Goal: Task Accomplishment & Management: Use online tool/utility

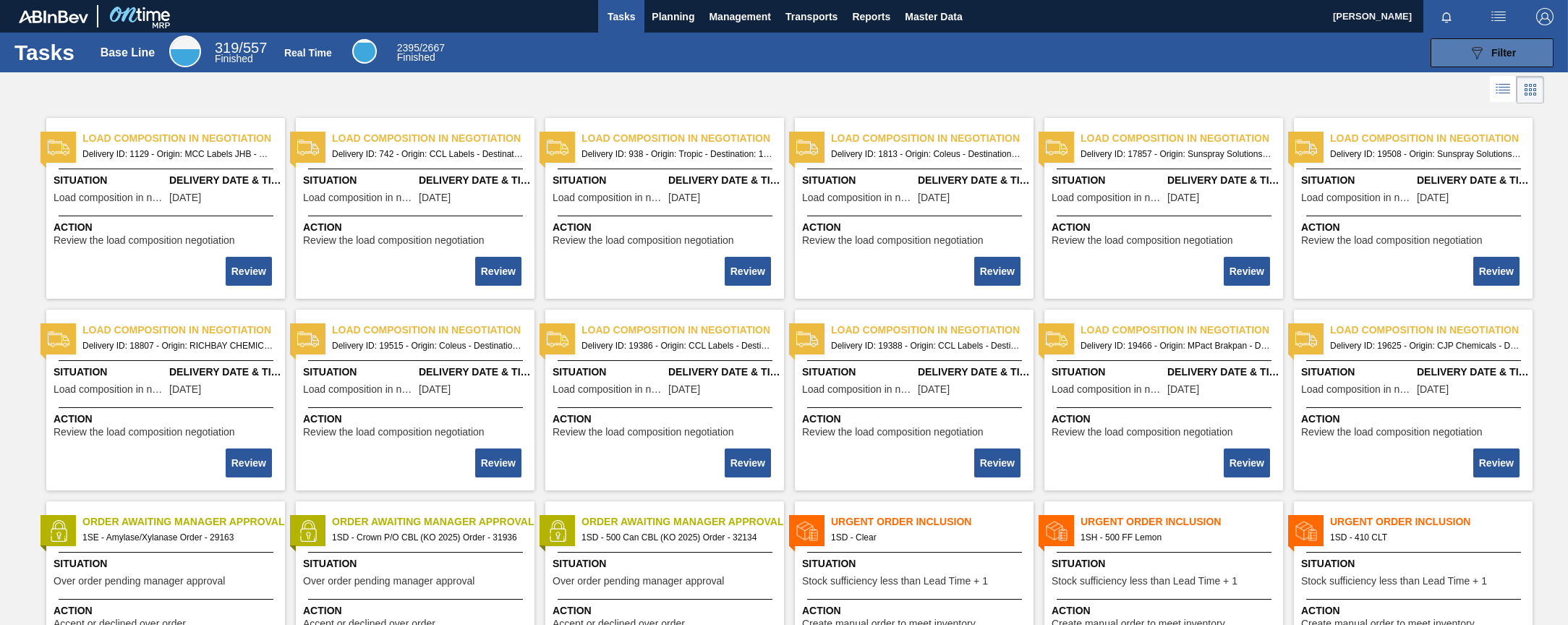
click at [1486, 45] on div "089F7B8B-B2A5-4AFE-B5C0-19BA573D28AC Filter" at bounding box center [1492, 53] width 48 height 18
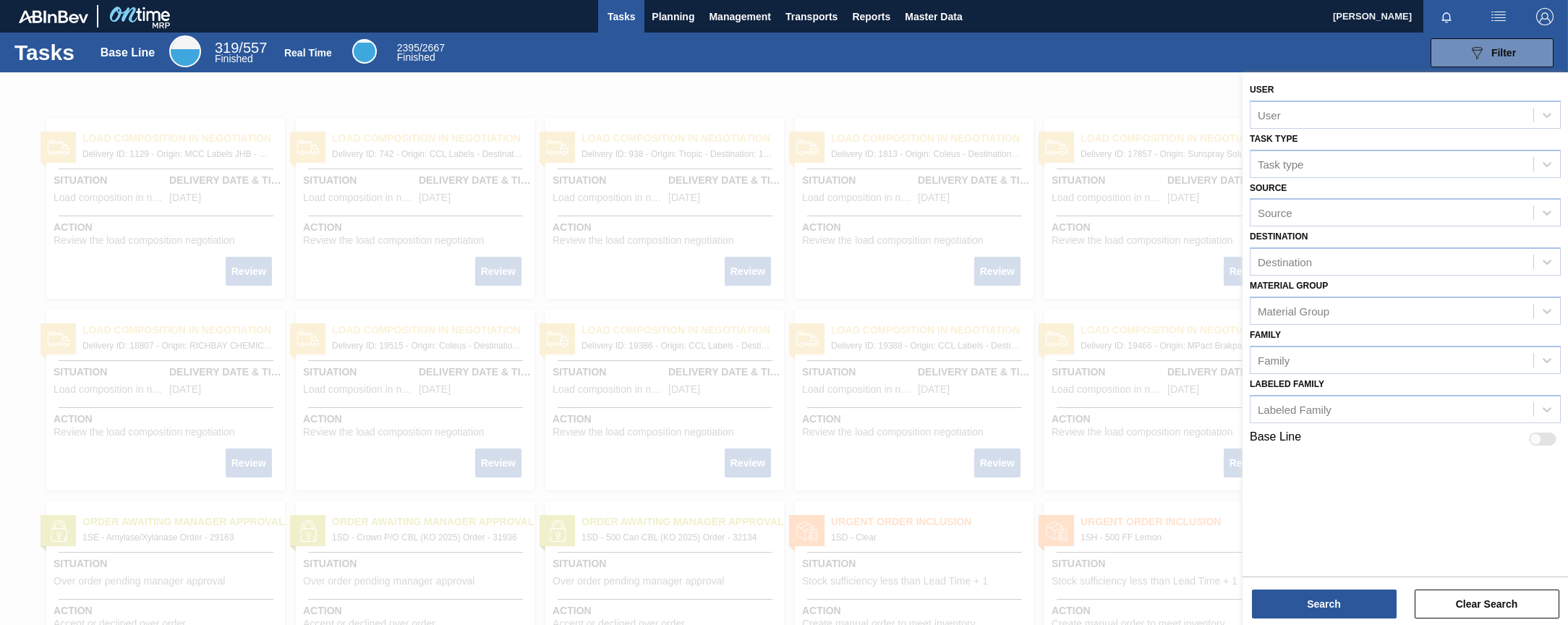
click at [1494, 17] on img "button" at bounding box center [1499, 17] width 18 height 18
click at [679, 17] on div at bounding box center [784, 312] width 1568 height 625
click at [679, 17] on span "Planning" at bounding box center [673, 17] width 43 height 18
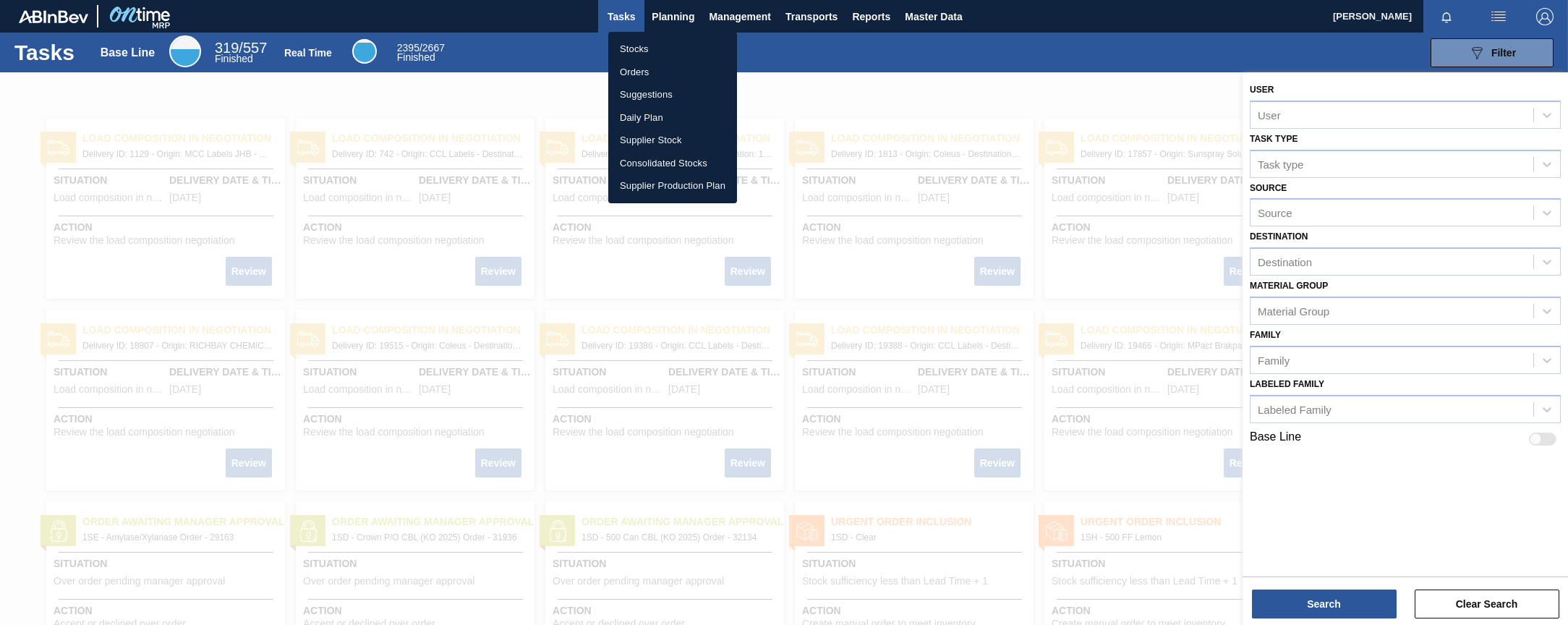
click at [633, 48] on li "Stocks" at bounding box center [672, 49] width 129 height 23
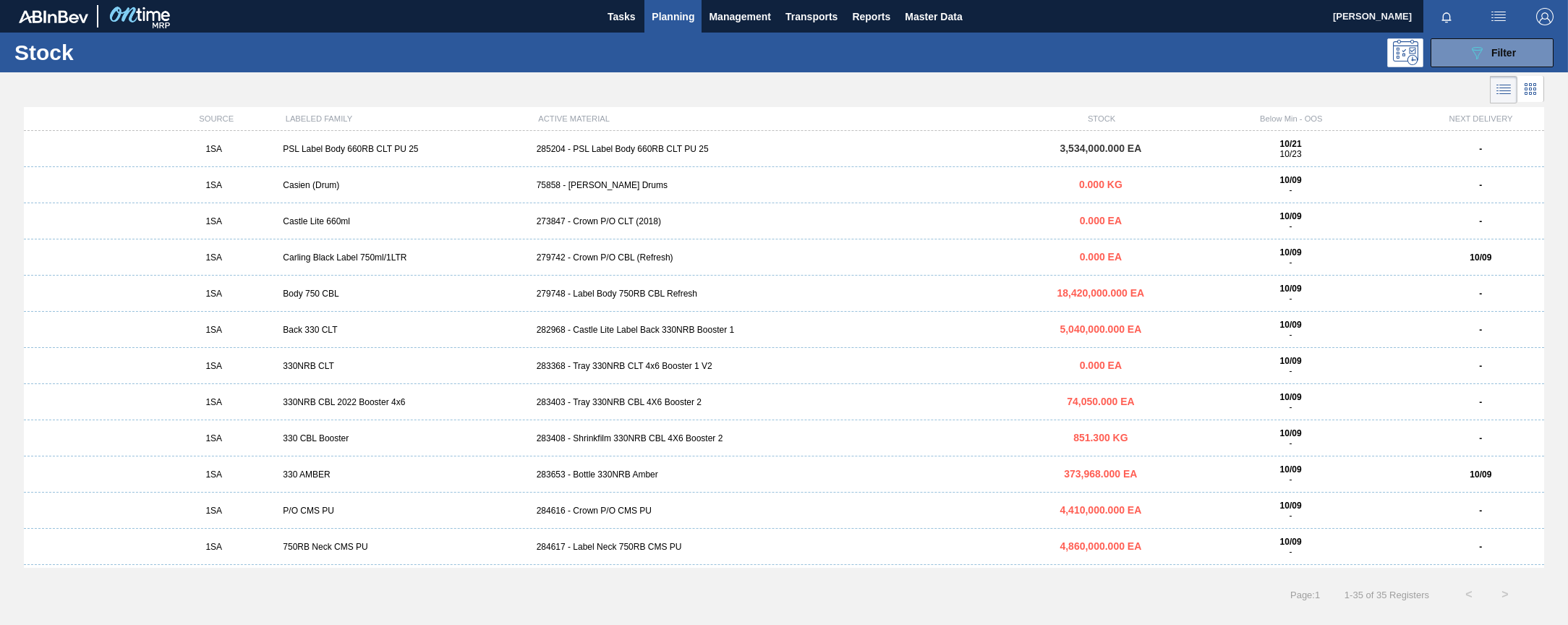
click at [1500, 18] on img "button" at bounding box center [1499, 17] width 18 height 18
click at [1306, 54] on div at bounding box center [784, 312] width 1568 height 625
click at [676, 151] on div "285204 - PSL Label Body 660RB CLT PU 25" at bounding box center [784, 148] width 507 height 10
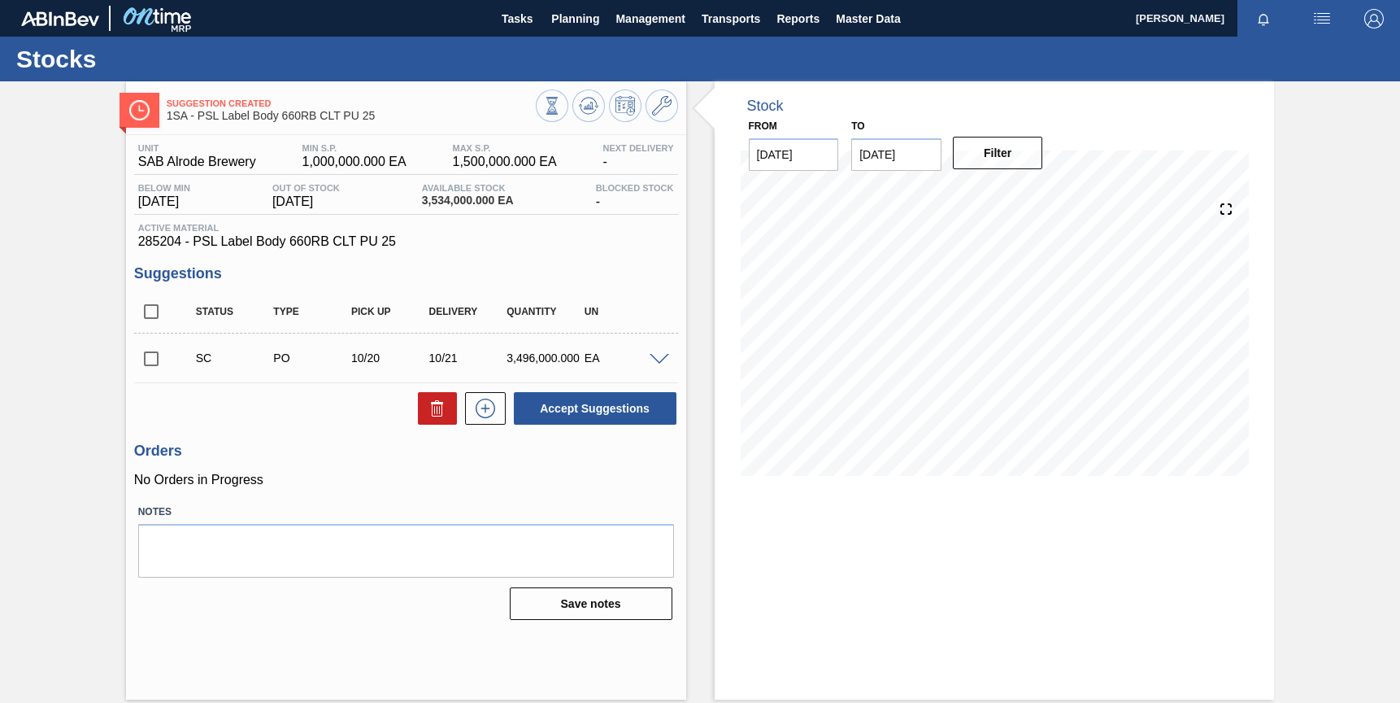
click at [661, 361] on span at bounding box center [660, 360] width 20 height 12
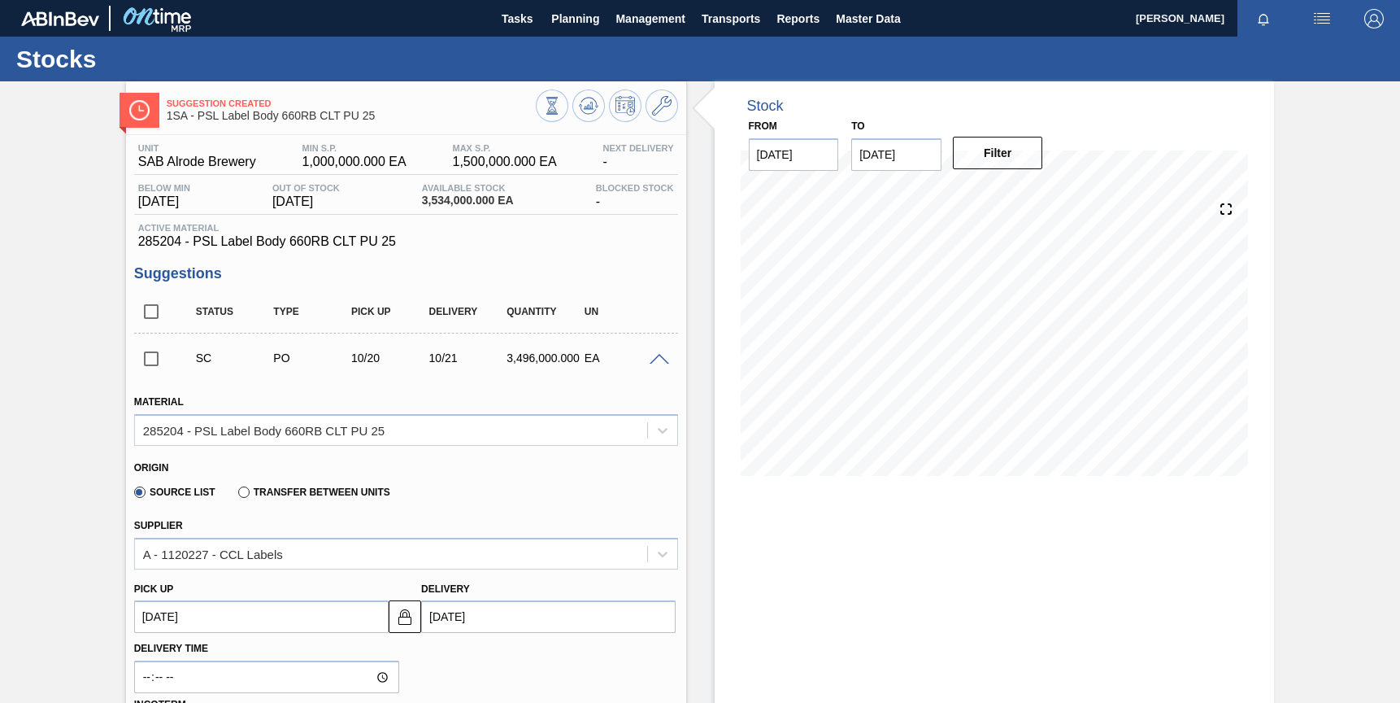
click at [661, 361] on span at bounding box center [660, 360] width 20 height 12
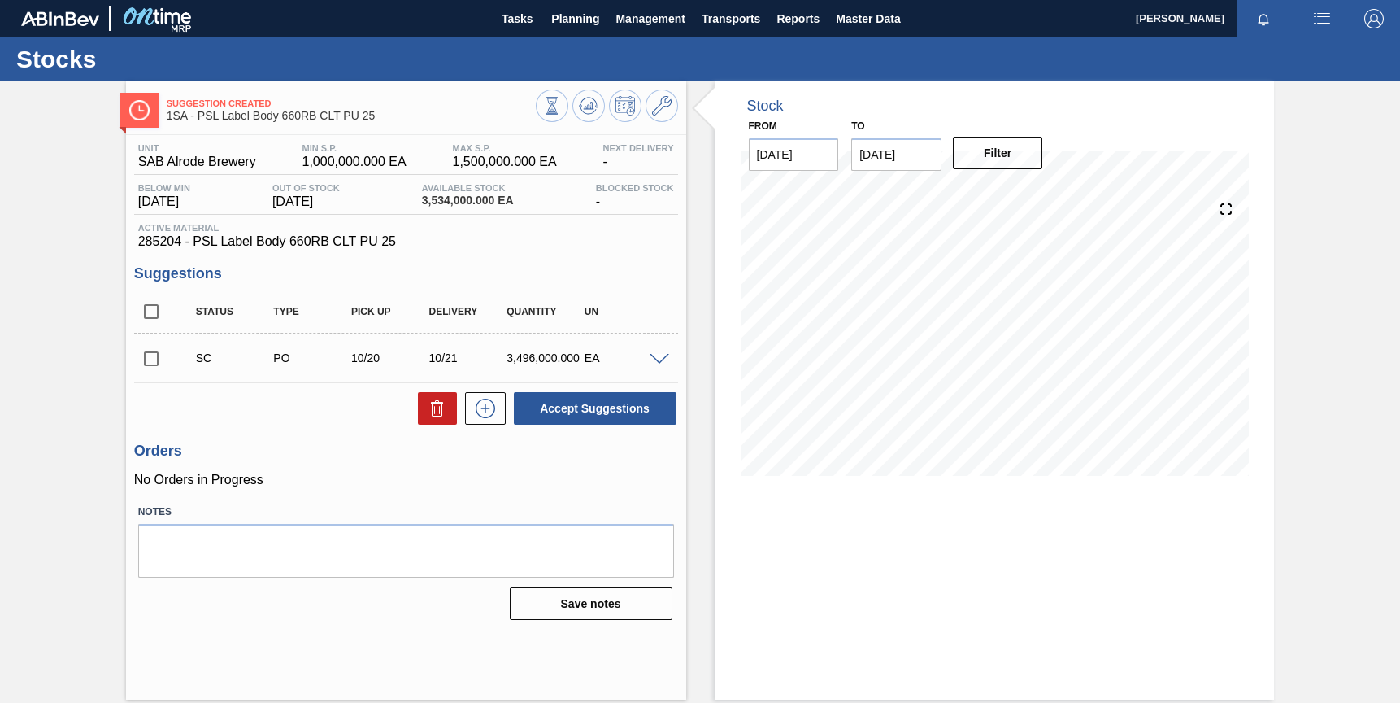
click at [150, 358] on input "checkbox" at bounding box center [151, 359] width 34 height 34
click at [590, 416] on button "Accept Suggestions" at bounding box center [595, 408] width 163 height 33
checkbox input "false"
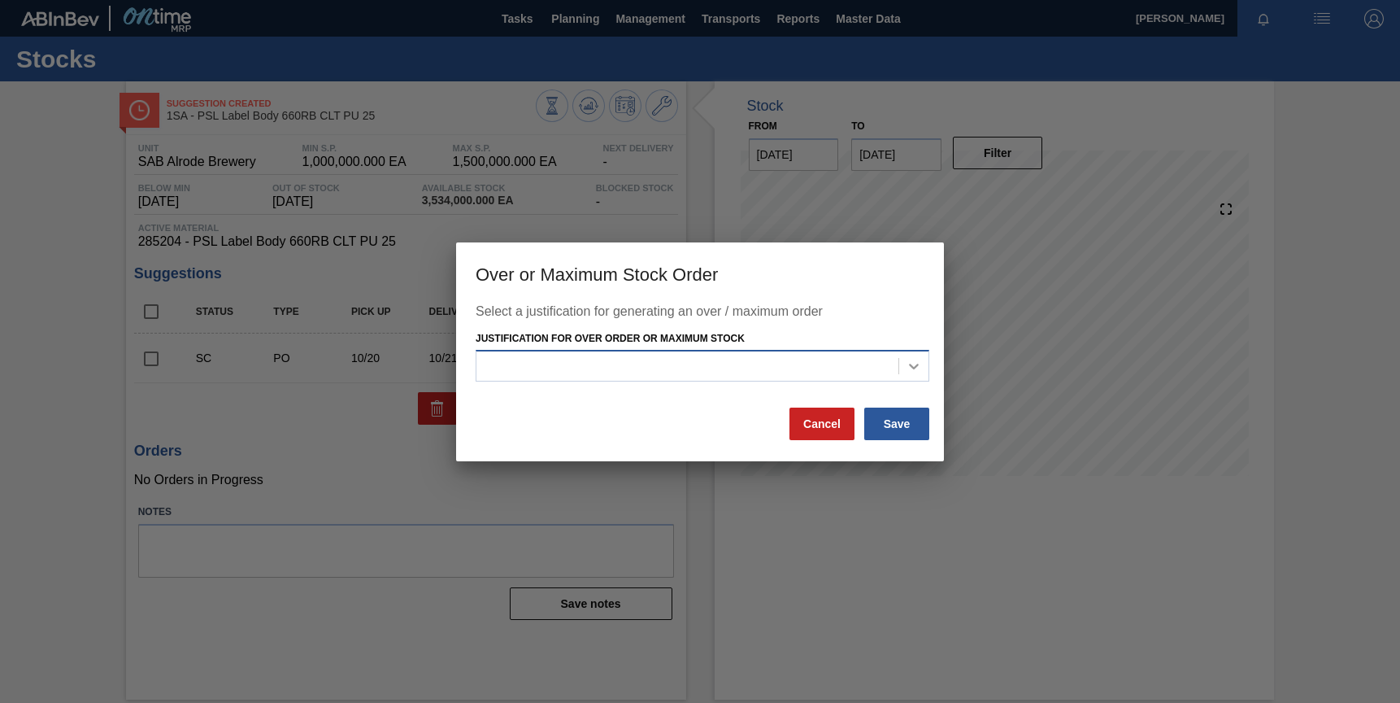
click at [915, 368] on icon at bounding box center [914, 366] width 10 height 6
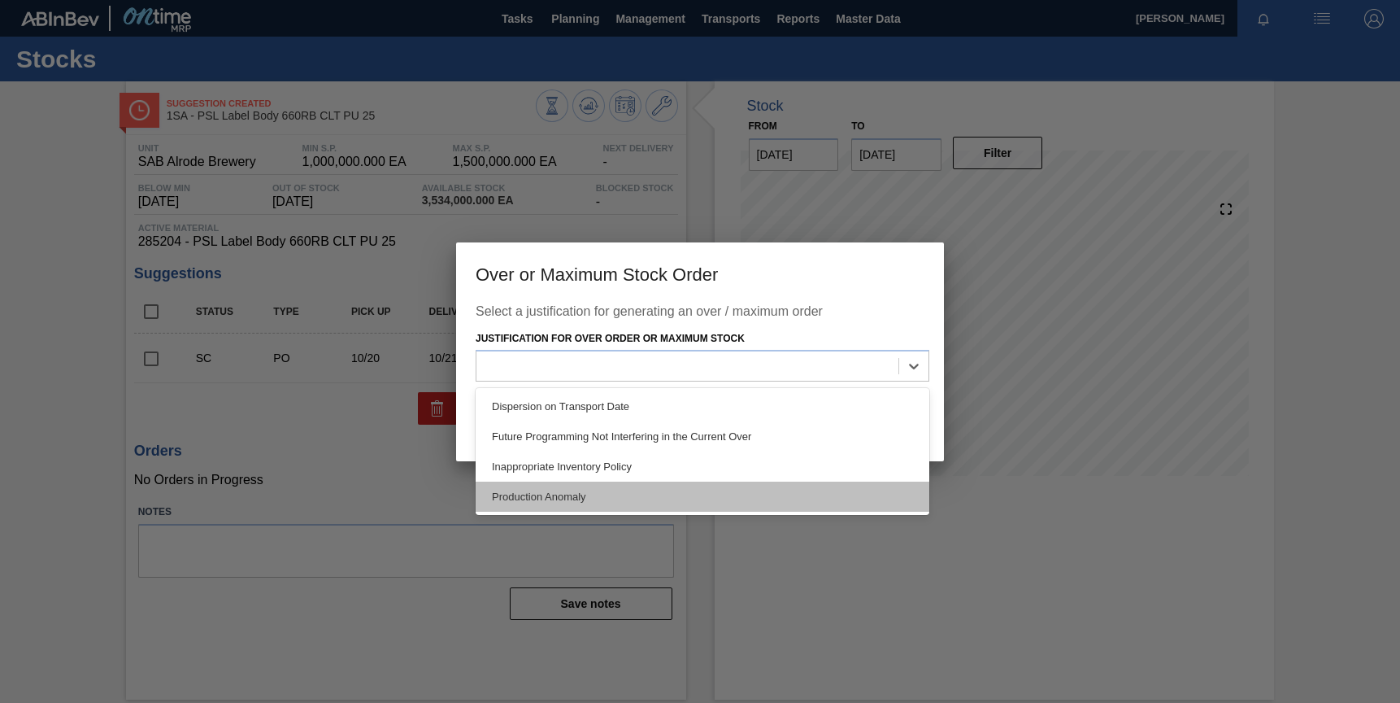
click at [554, 494] on div "Production Anomaly" at bounding box center [703, 496] width 454 height 30
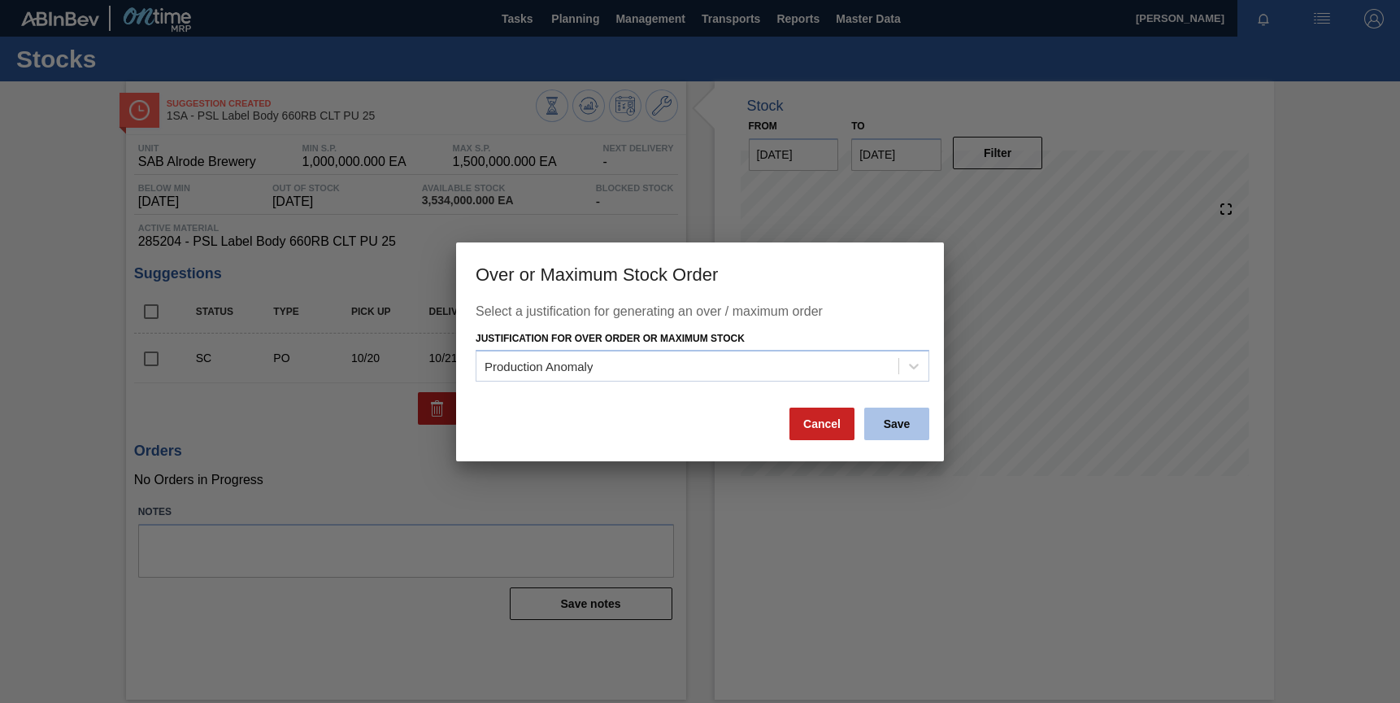
click at [893, 428] on button "Save" at bounding box center [896, 423] width 65 height 33
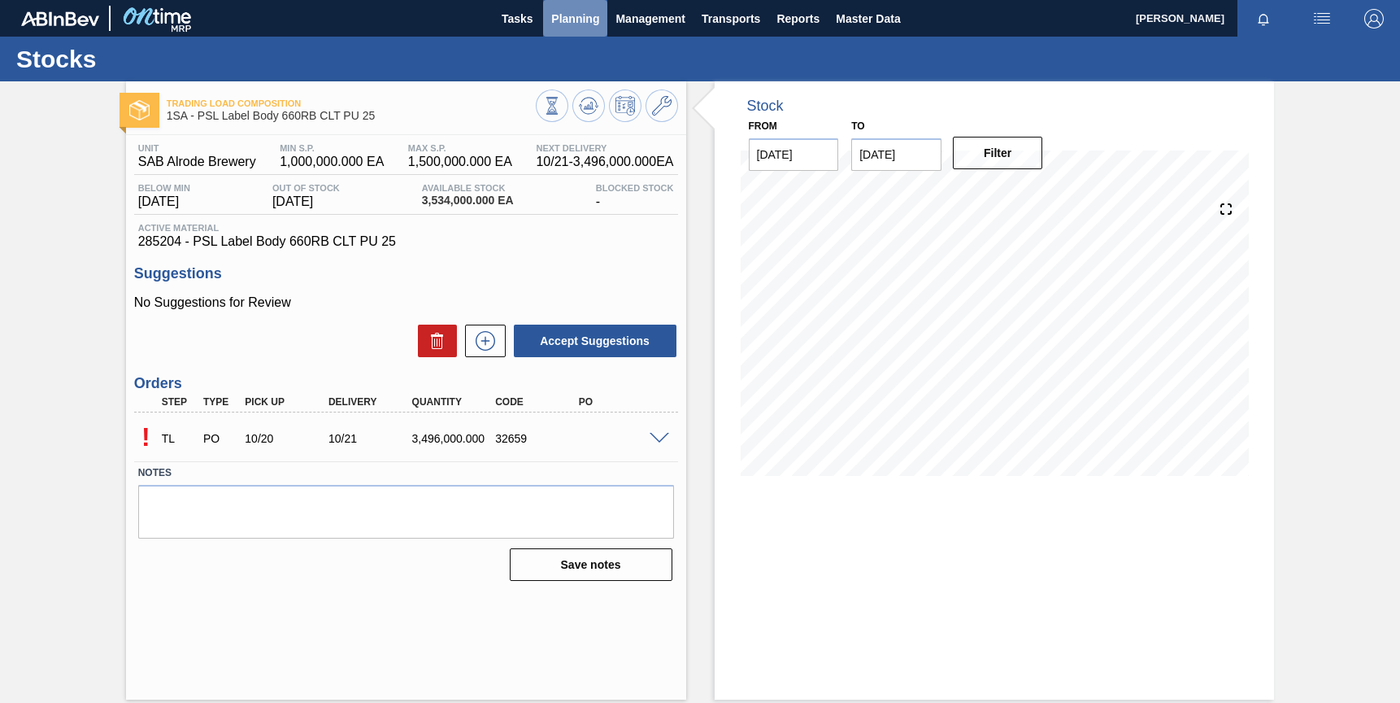
click at [594, 24] on span "Planning" at bounding box center [575, 19] width 48 height 20
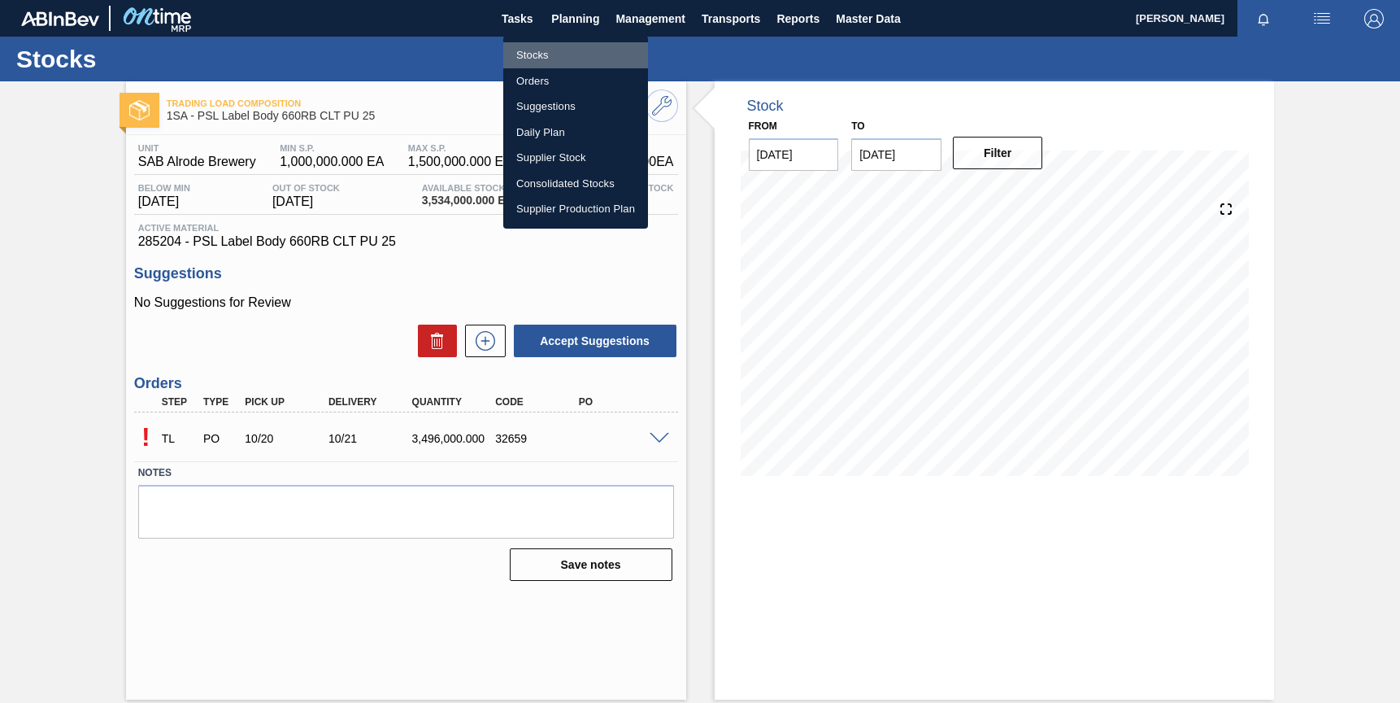
click at [553, 55] on li "Stocks" at bounding box center [575, 55] width 145 height 26
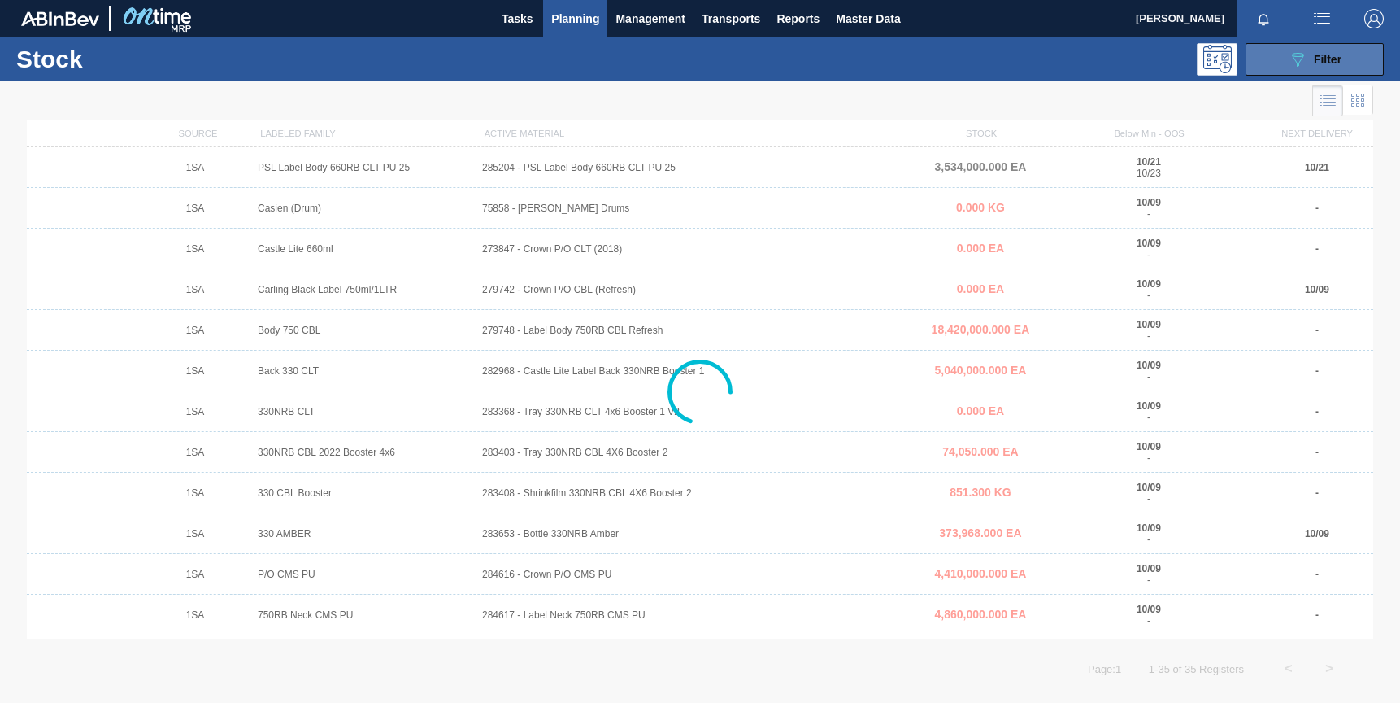
click at [1314, 57] on span "Filter" at bounding box center [1328, 59] width 28 height 13
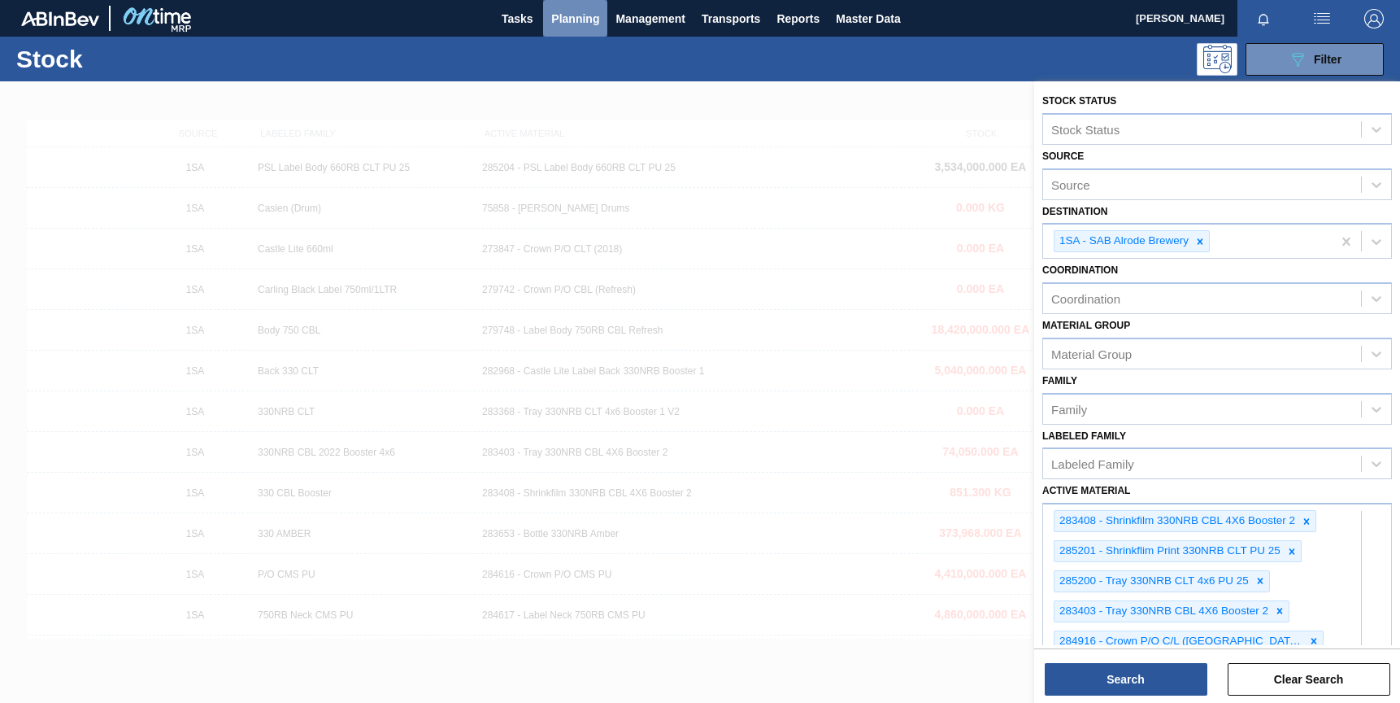
click at [572, 17] on span "Planning" at bounding box center [575, 19] width 48 height 20
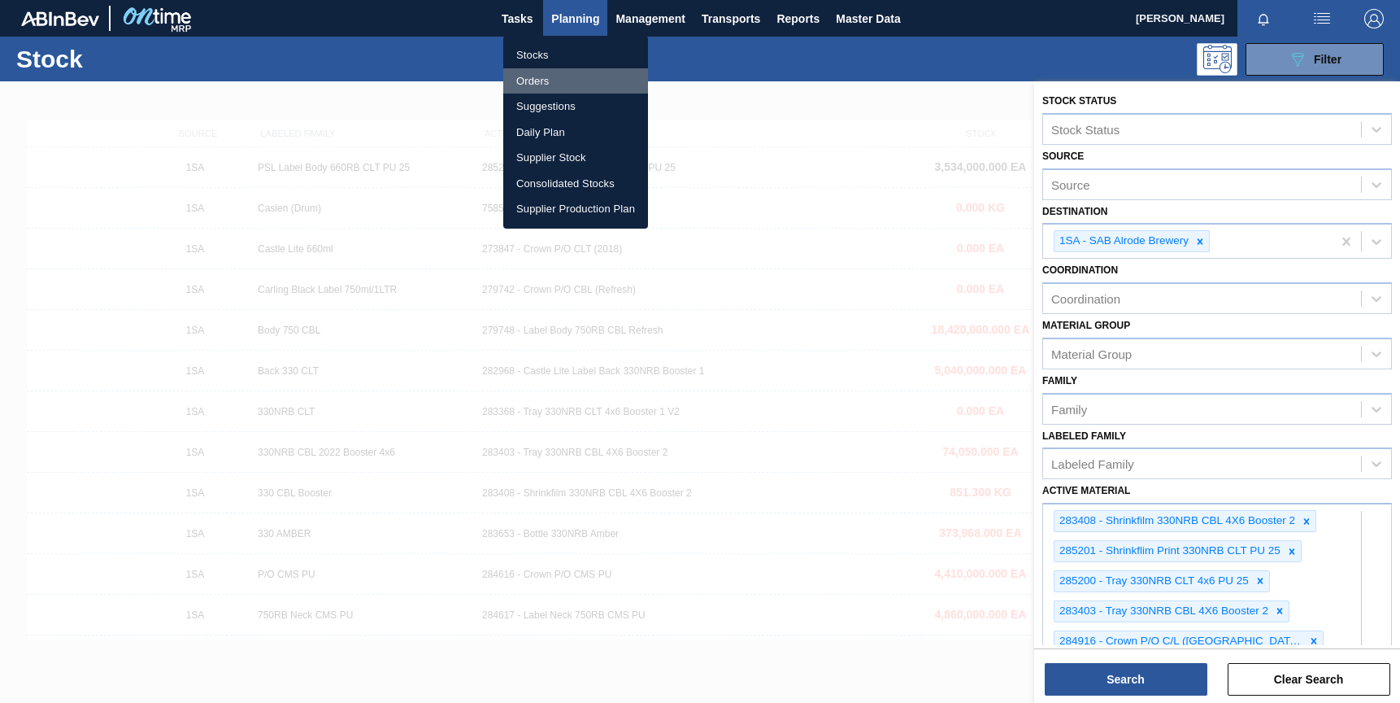
click at [534, 78] on li "Orders" at bounding box center [575, 81] width 145 height 26
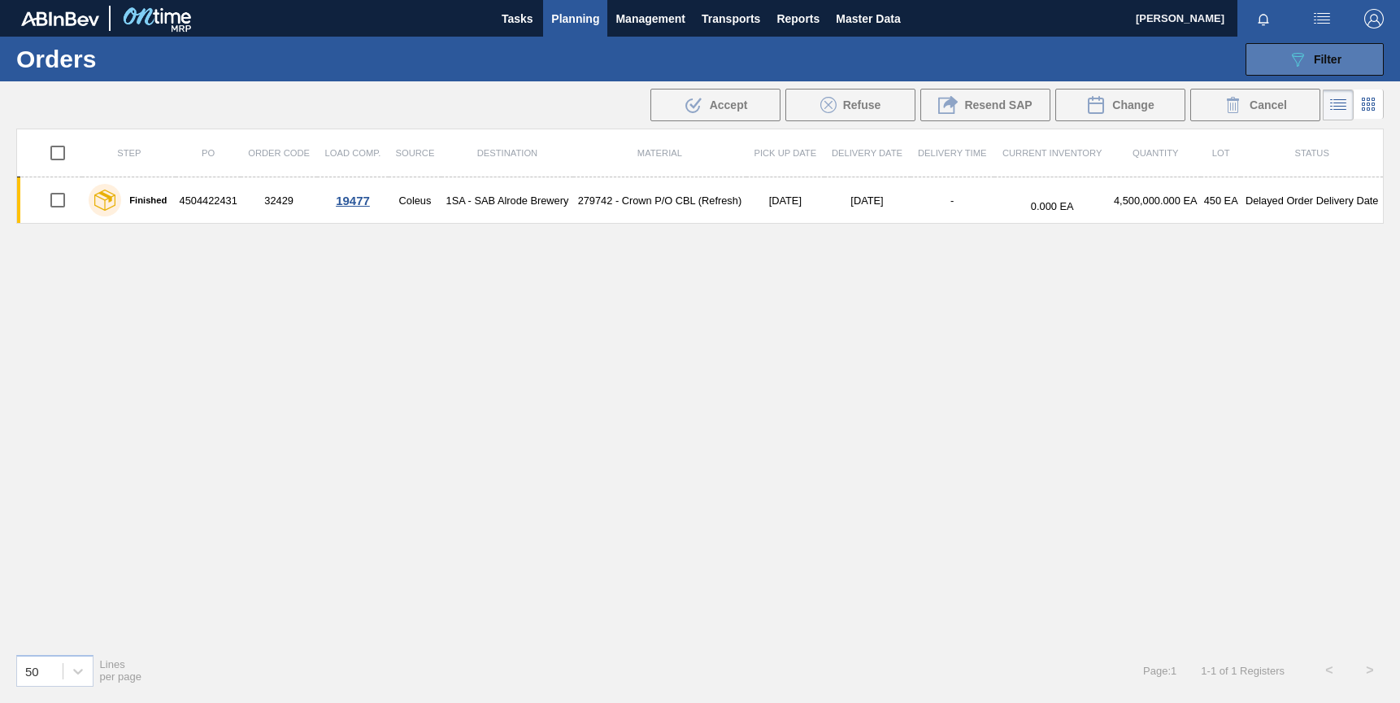
click at [1348, 54] on button "089F7B8B-B2A5-4AFE-B5C0-19BA573D28AC Filter" at bounding box center [1315, 59] width 138 height 33
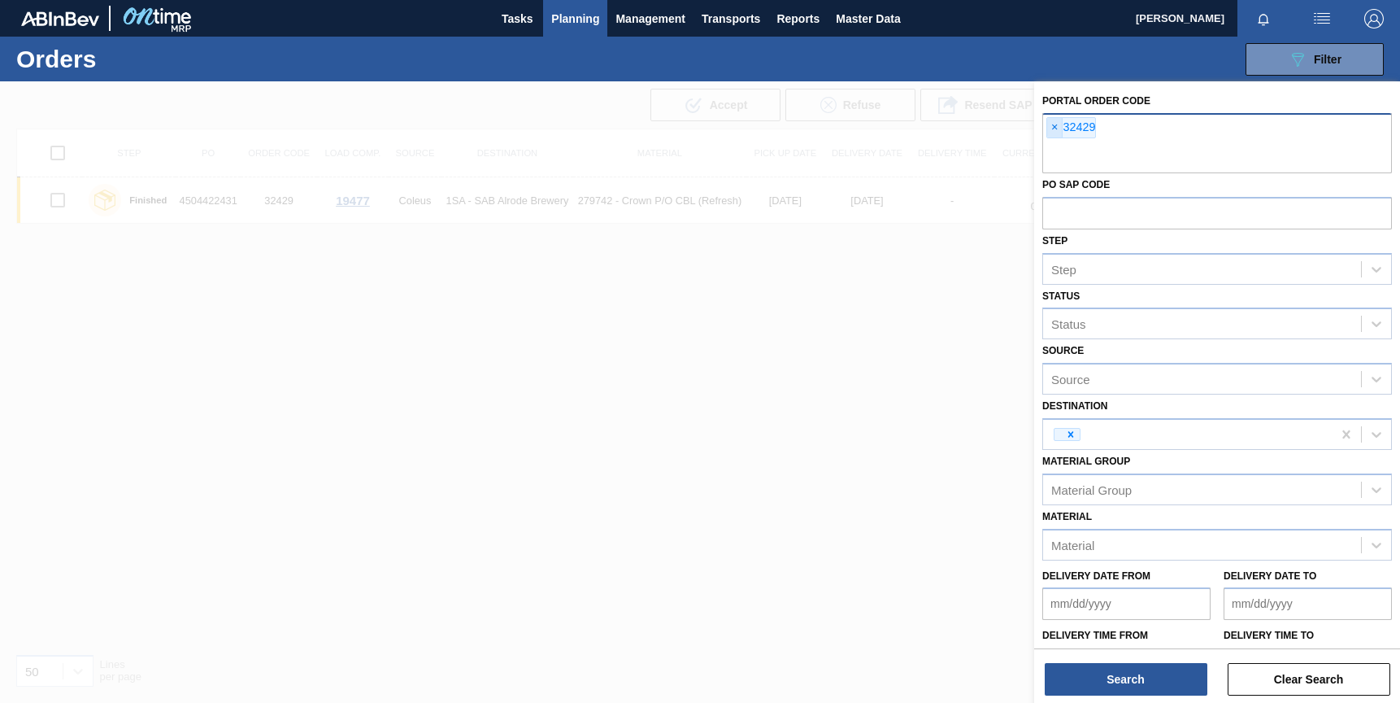
click at [1052, 128] on span "×" at bounding box center [1054, 128] width 15 height 20
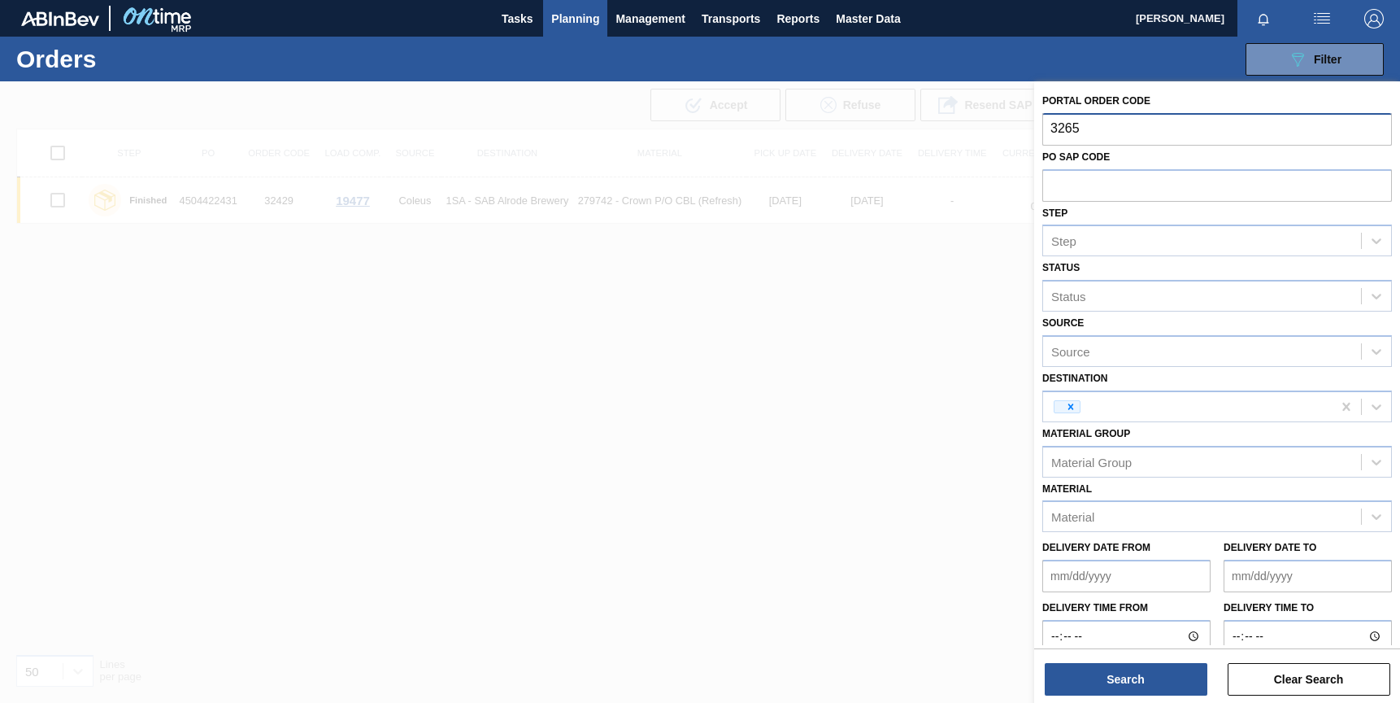
type input "32659"
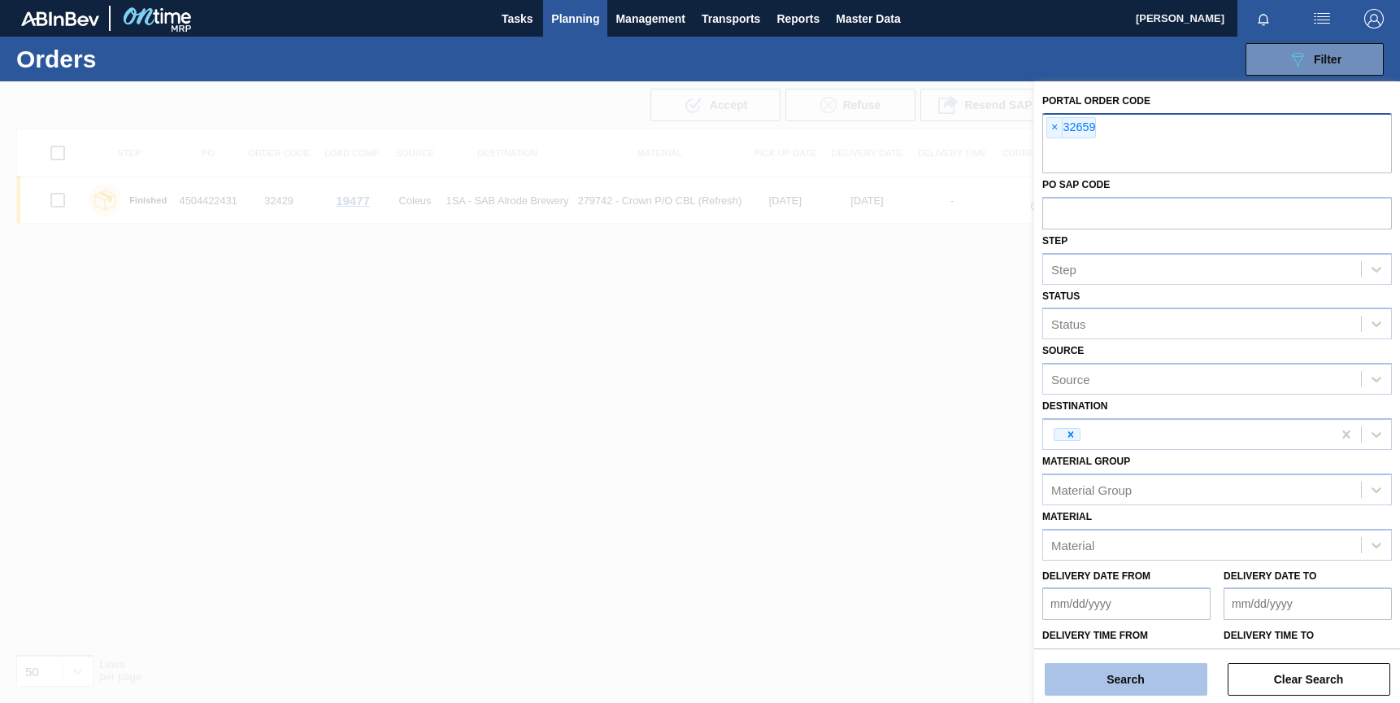
click at [1095, 690] on button "Search" at bounding box center [1126, 679] width 163 height 33
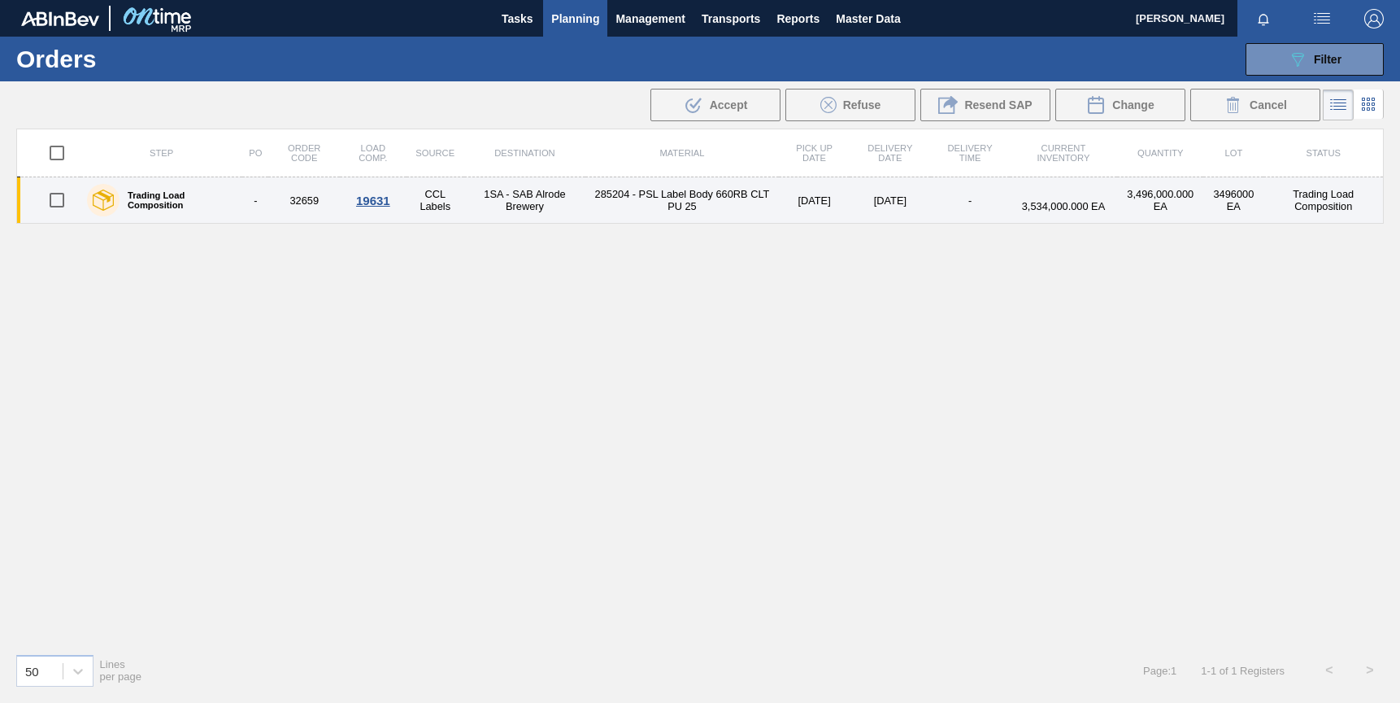
click at [372, 202] on div "19631" at bounding box center [372, 201] width 61 height 14
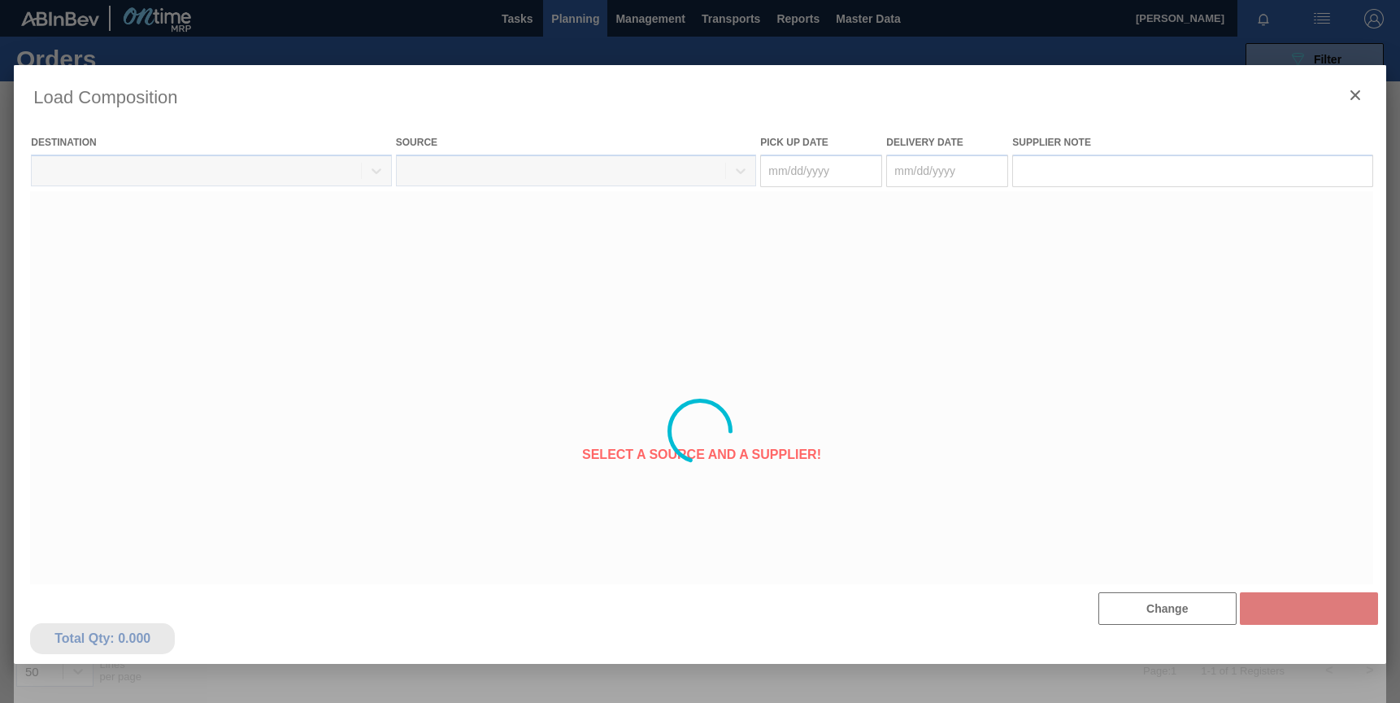
type Date "[DATE]"
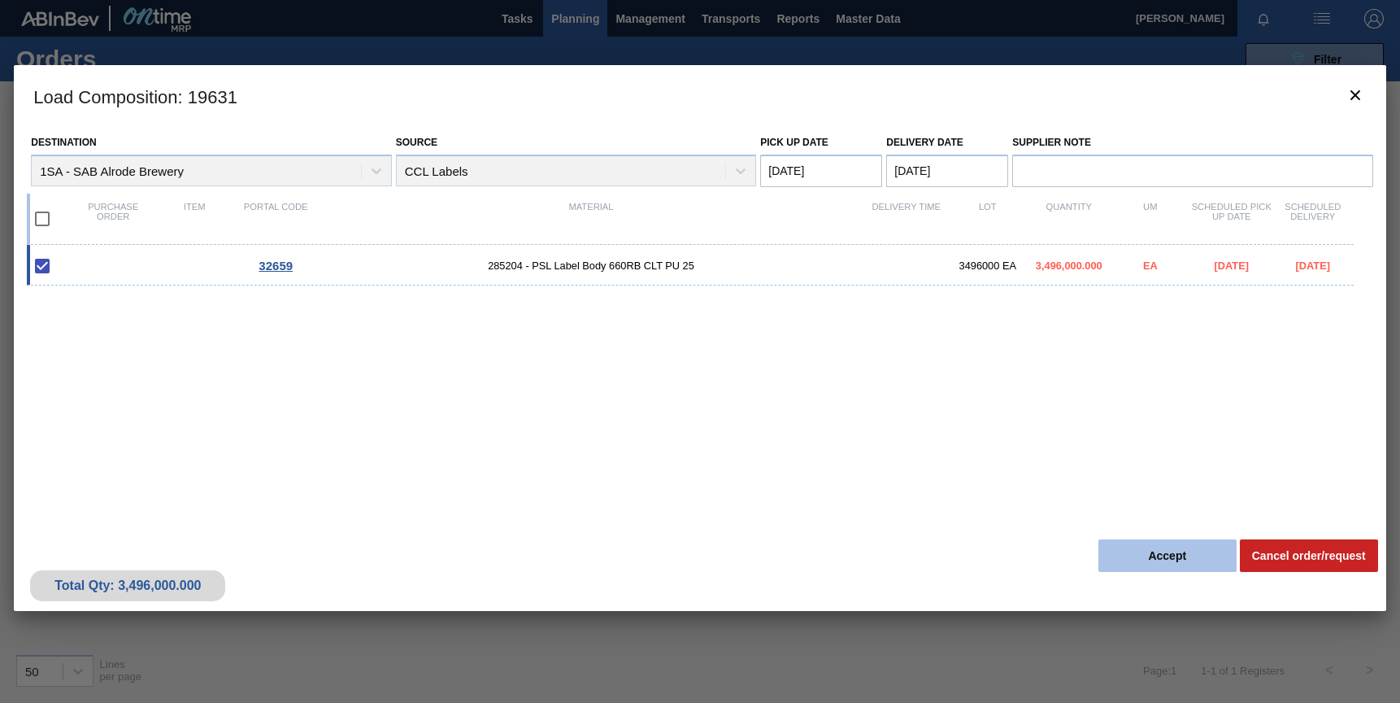
click at [1172, 566] on button "Accept" at bounding box center [1168, 555] width 138 height 33
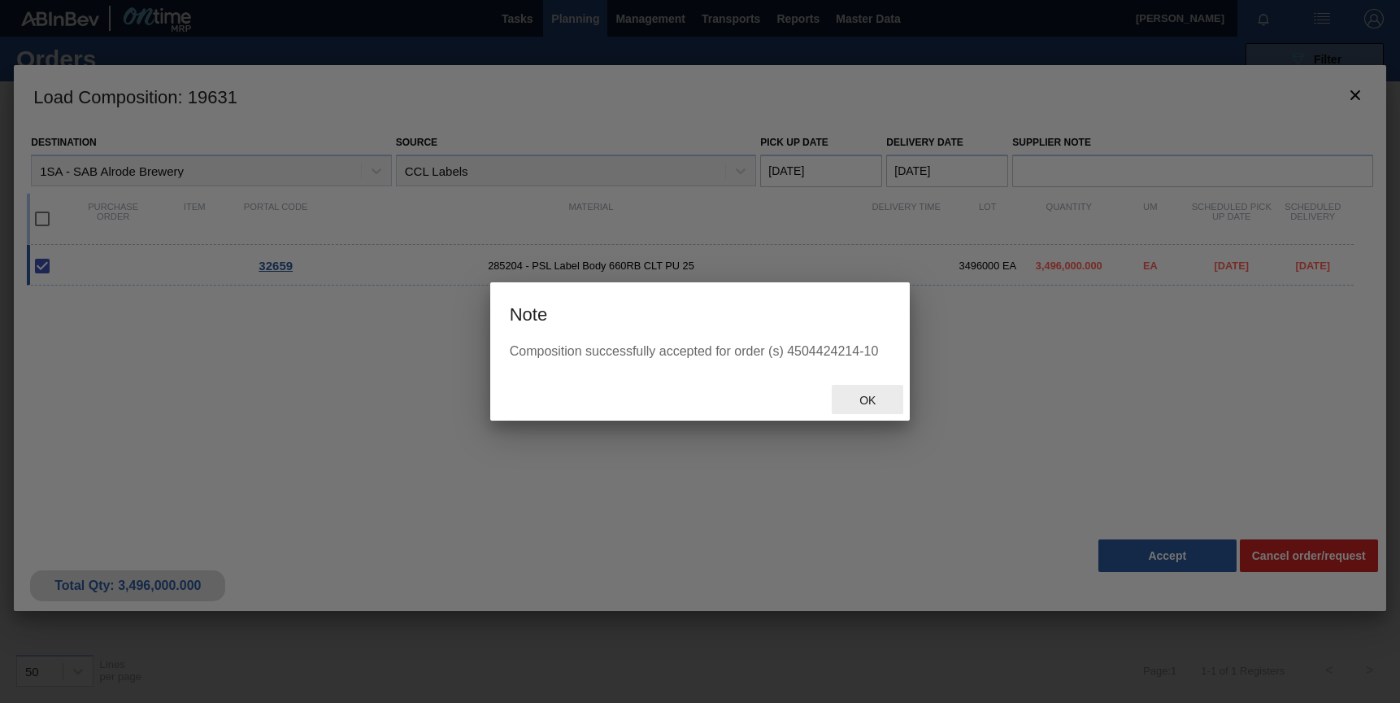
click at [866, 402] on span "Ok" at bounding box center [868, 400] width 42 height 13
